Goal: Information Seeking & Learning: Compare options

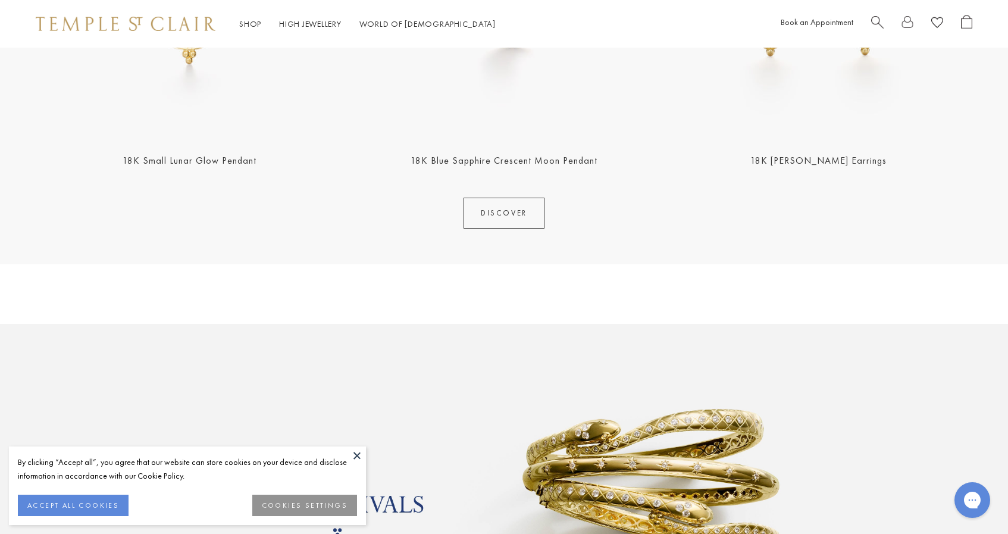
scroll to position [707, 0]
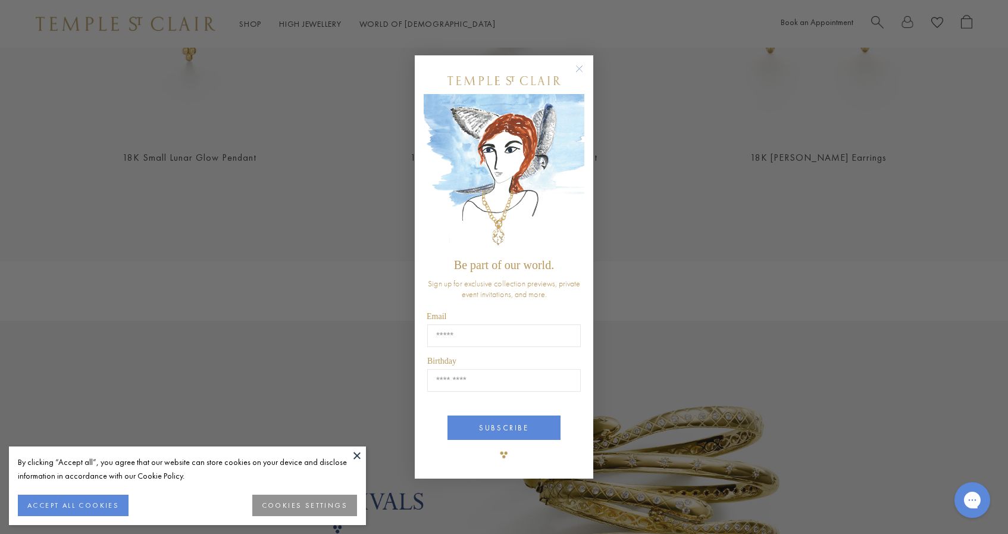
click at [576, 67] on circle "Close dialog" at bounding box center [579, 68] width 14 height 14
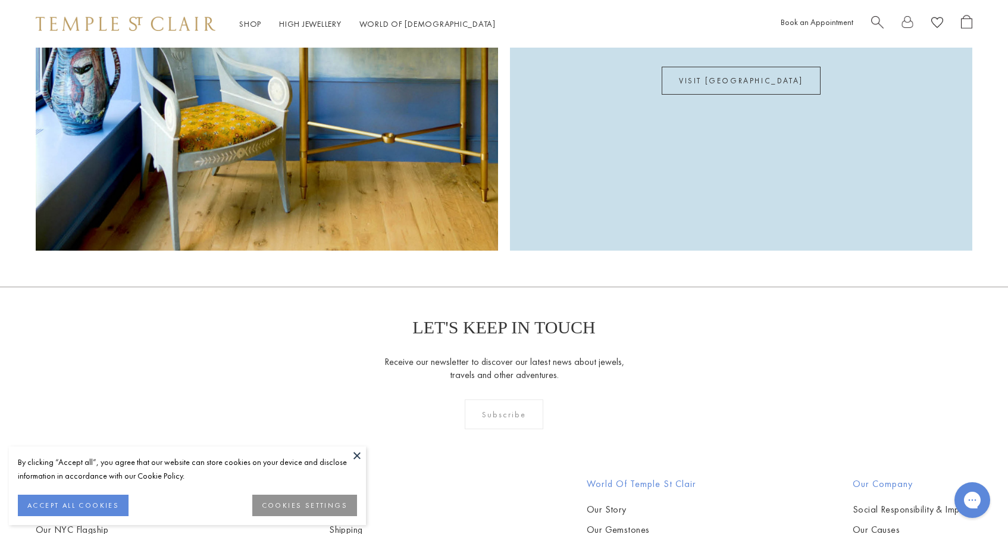
scroll to position [3566, 0]
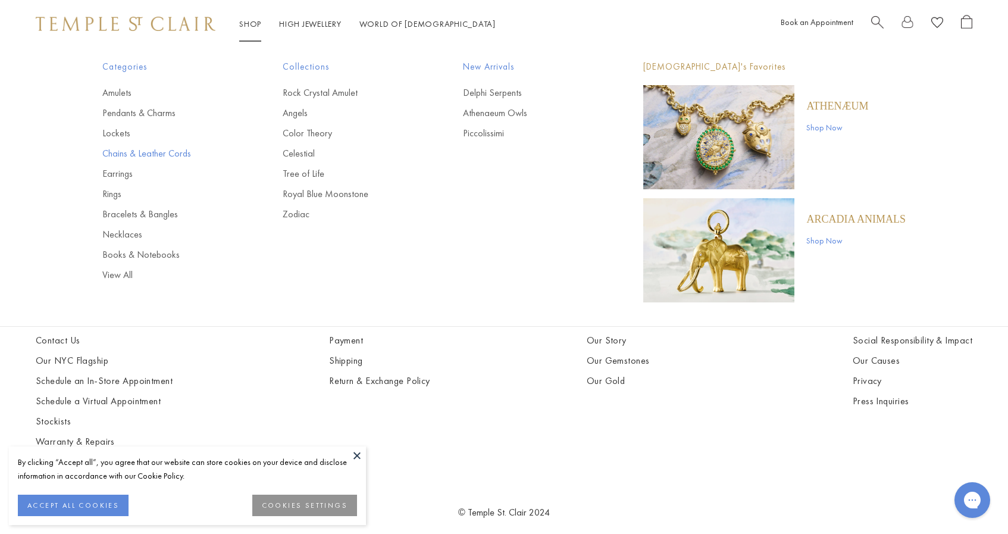
click at [129, 156] on link "Chains & Leather Cords" at bounding box center [168, 153] width 133 height 13
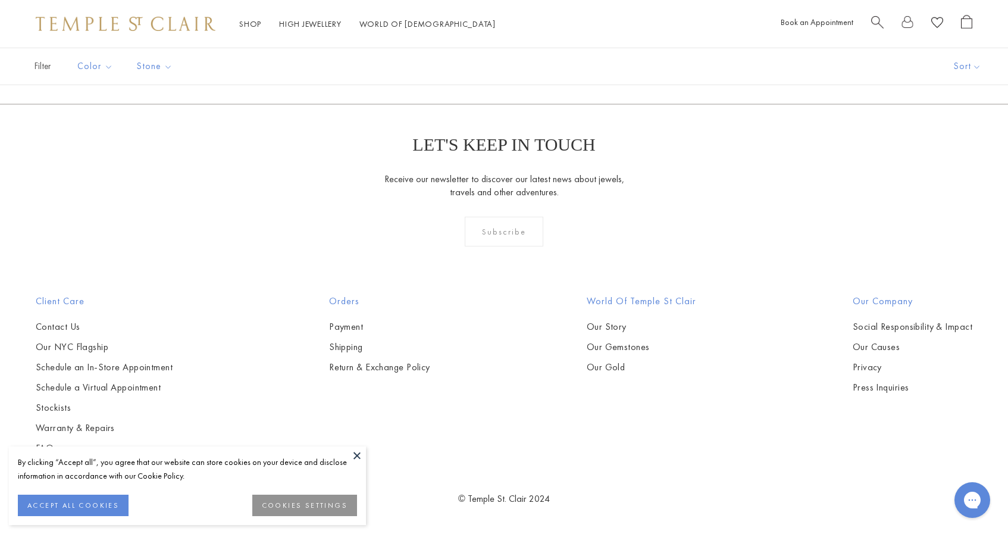
scroll to position [2414, 0]
click at [0, 0] on img at bounding box center [0, 0] width 0 height 0
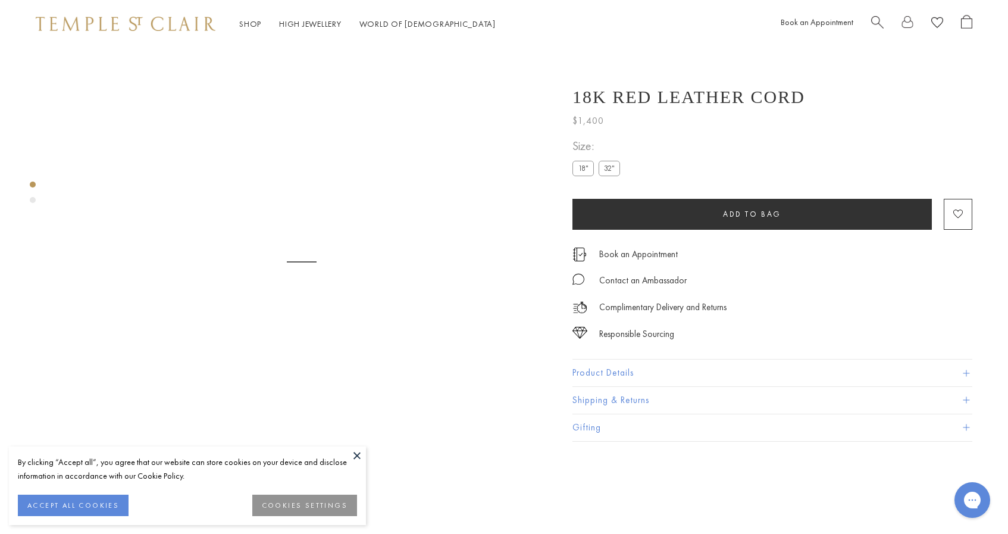
scroll to position [48, 0]
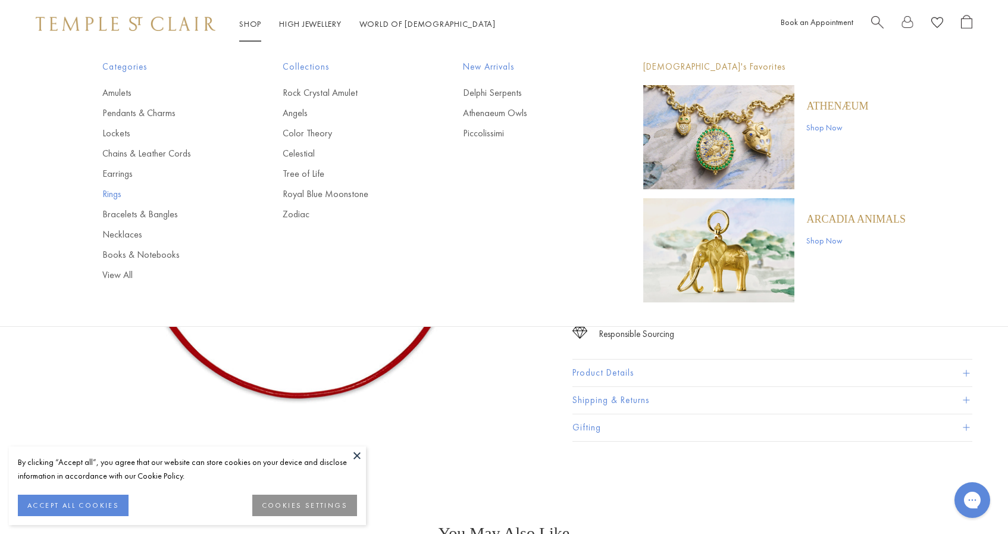
click at [115, 193] on link "Rings" at bounding box center [168, 193] width 133 height 13
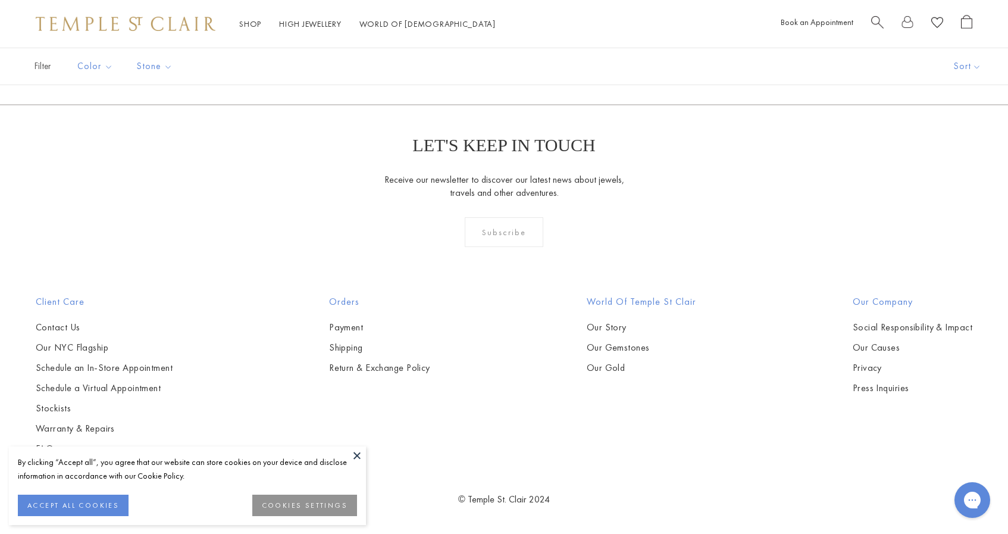
scroll to position [4338, 0]
click at [0, 0] on img at bounding box center [0, 0] width 0 height 0
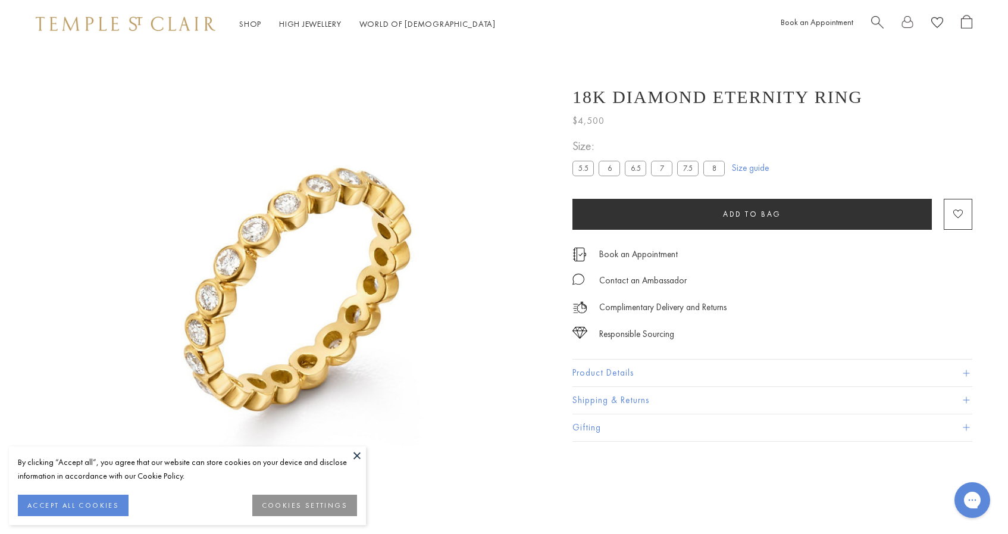
scroll to position [48, 0]
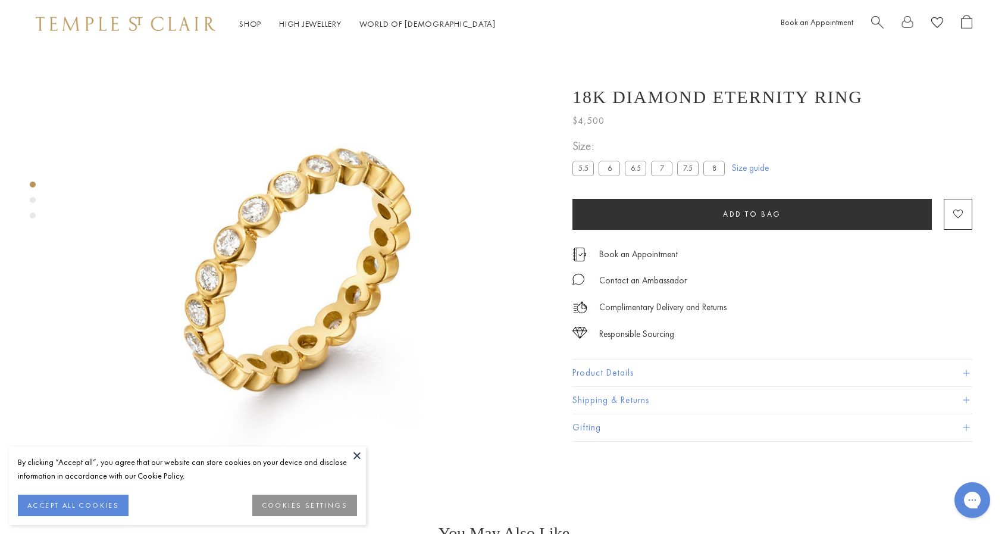
click at [603, 376] on button "Product Details" at bounding box center [772, 372] width 400 height 27
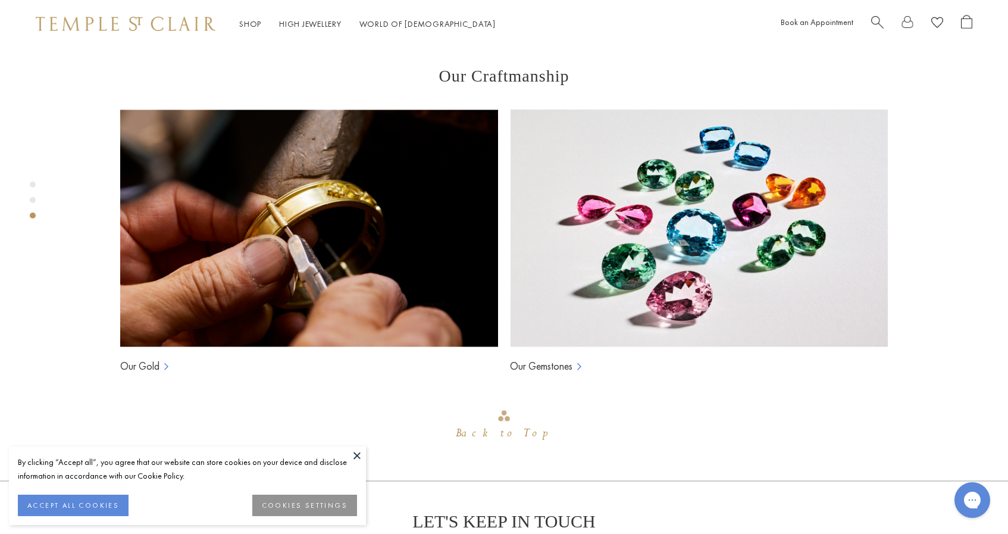
scroll to position [939, 0]
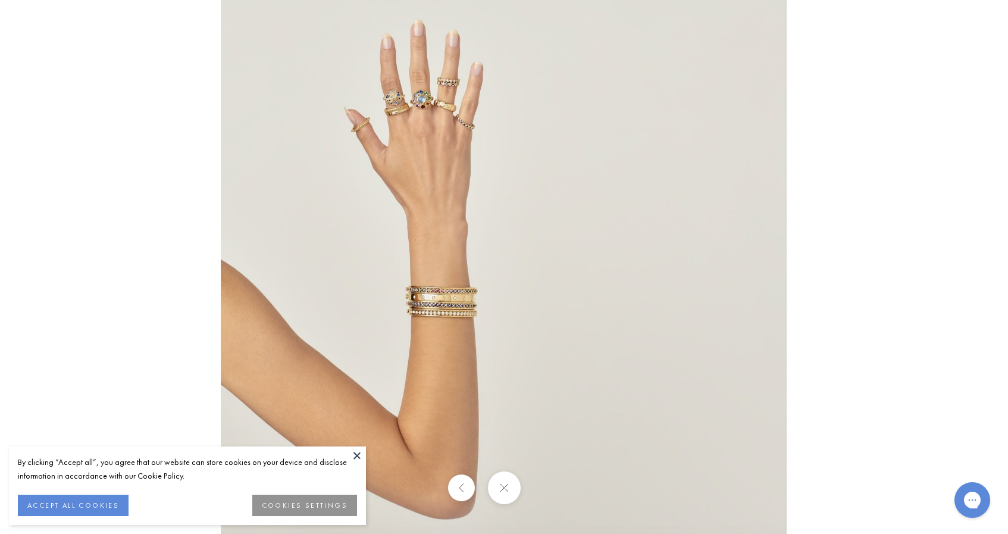
click at [414, 145] on img at bounding box center [504, 266] width 566 height 565
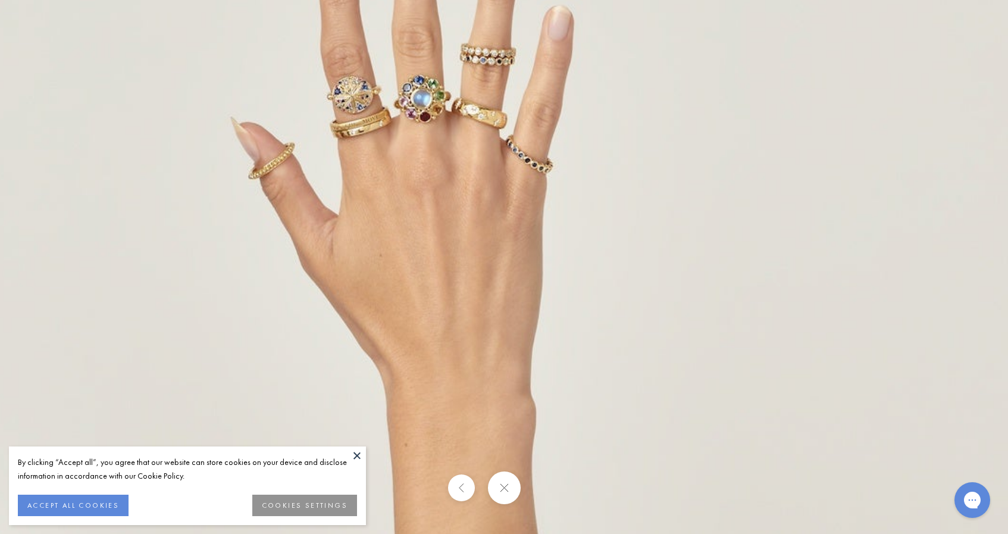
click at [415, 123] on img at bounding box center [623, 510] width 1393 height 1392
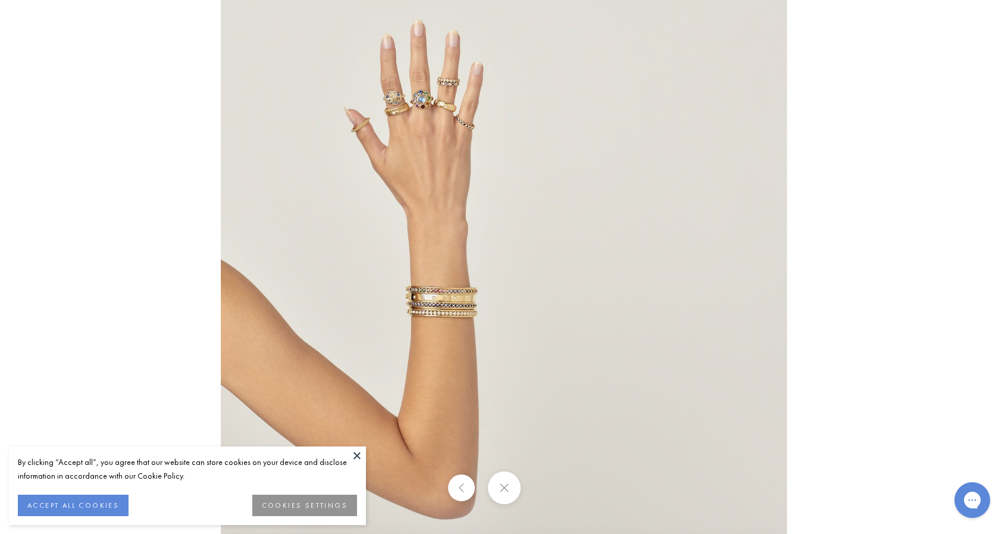
click at [48, 28] on div at bounding box center [504, 267] width 1008 height 534
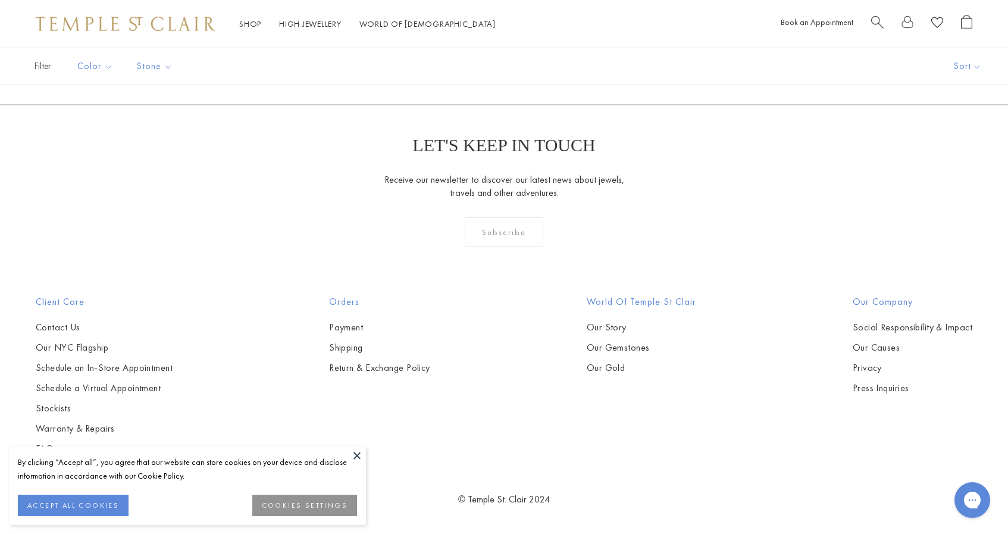
scroll to position [6082, 0]
click at [502, 57] on link "2" at bounding box center [504, 40] width 39 height 33
click at [0, 0] on img at bounding box center [0, 0] width 0 height 0
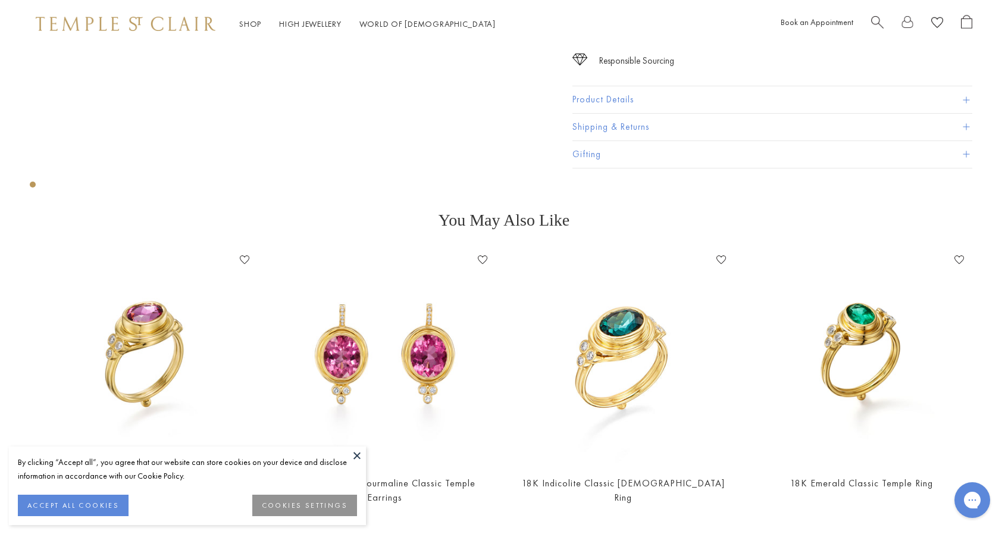
scroll to position [527, 0]
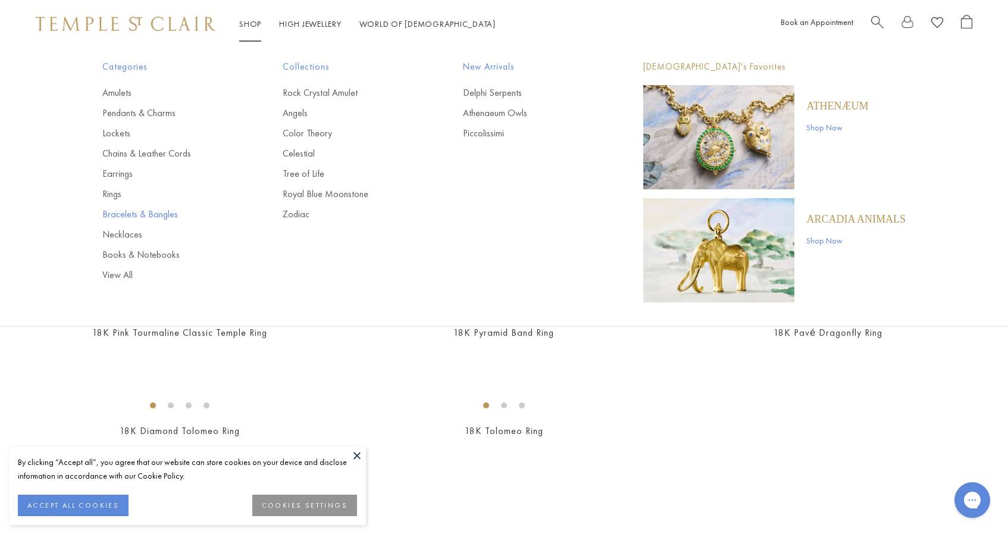
click at [114, 214] on link "Bracelets & Bangles" at bounding box center [168, 214] width 133 height 13
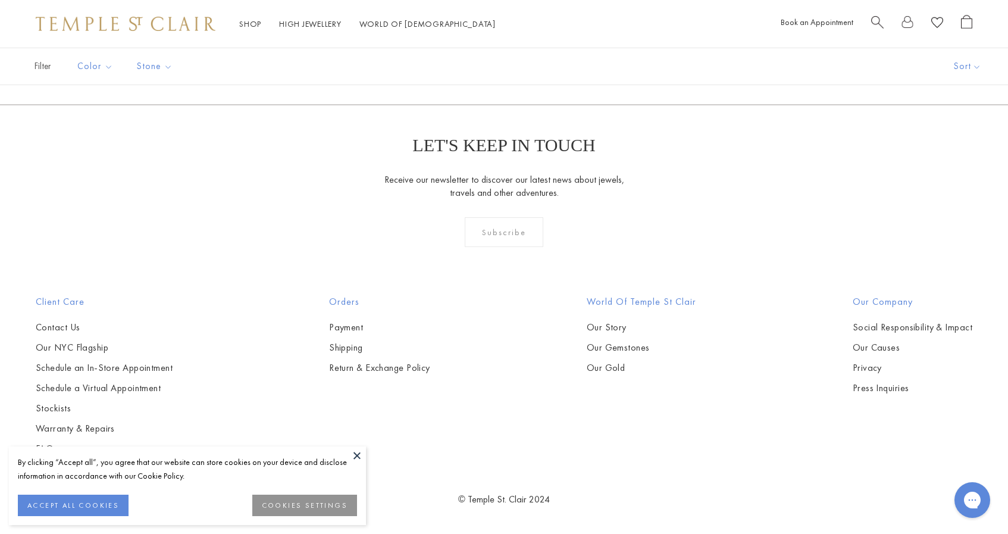
scroll to position [4835, 0]
